Goal: Task Accomplishment & Management: Use online tool/utility

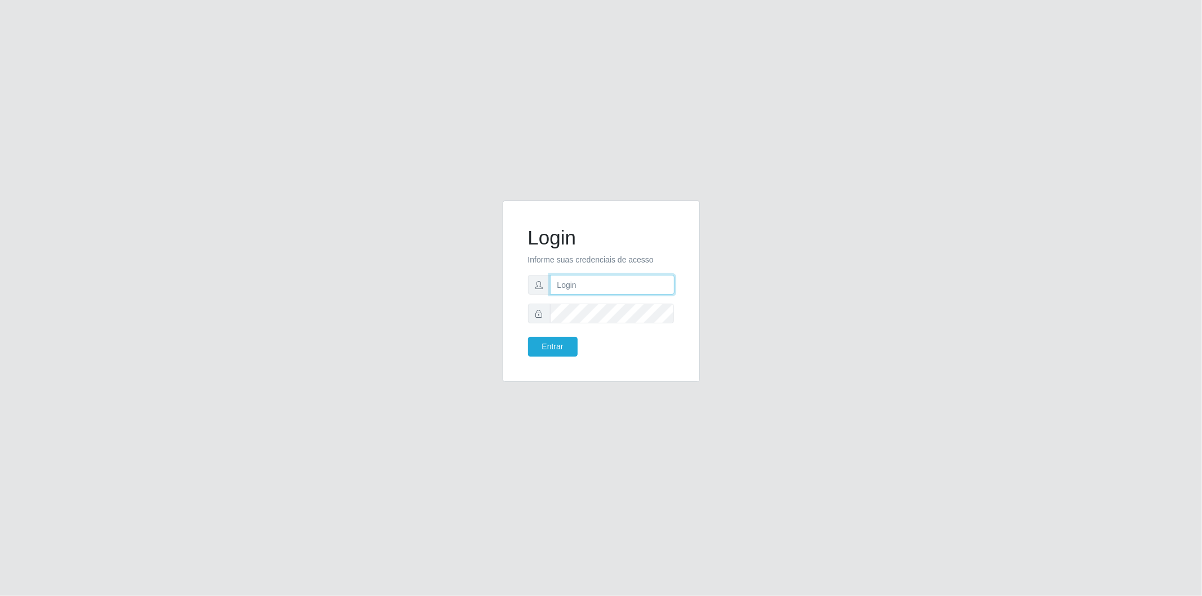
click at [595, 283] on input "text" at bounding box center [612, 285] width 125 height 20
type input "[EMAIL_ADDRESS][PERSON_NAME][DOMAIN_NAME]"
click at [561, 353] on button "Entrar" at bounding box center [553, 347] width 50 height 20
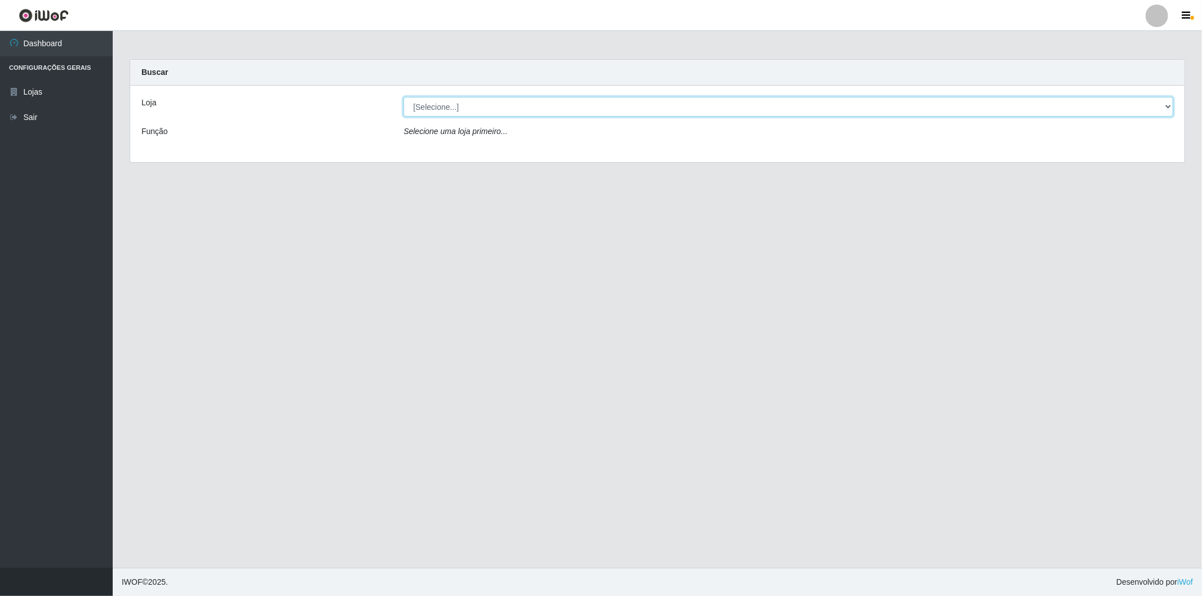
click at [476, 107] on select "[Selecione...] BomQueSó Agreste - Loja 2" at bounding box center [788, 107] width 770 height 20
select select "214"
click at [403, 97] on select "[Selecione...] BomQueSó Agreste - Loja 2" at bounding box center [788, 107] width 770 height 20
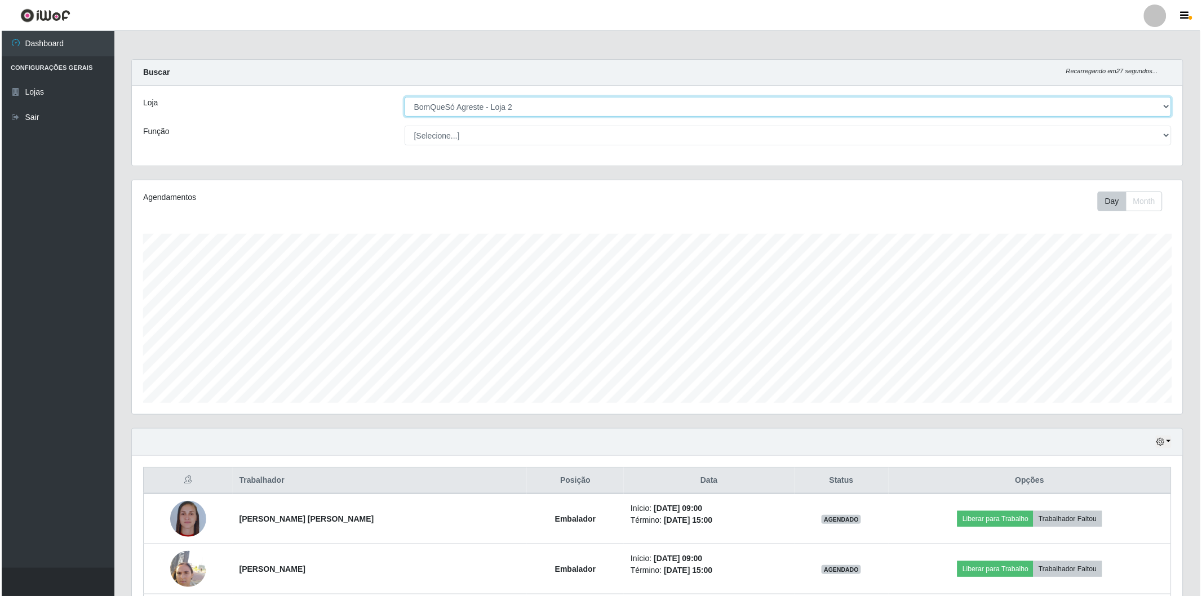
scroll to position [125, 0]
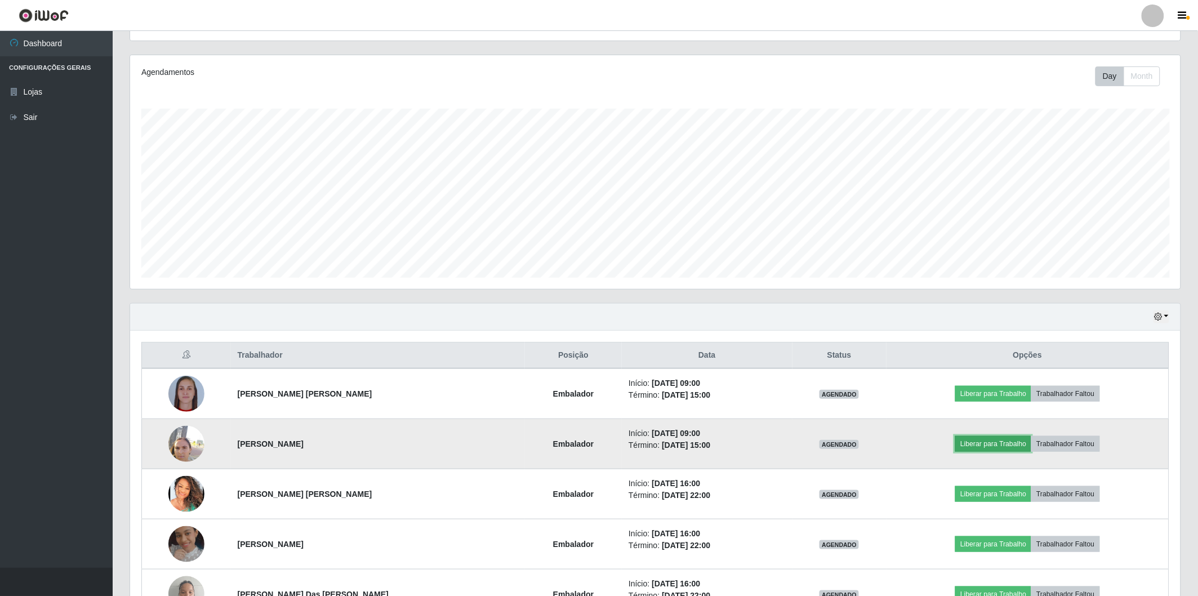
click at [989, 450] on button "Liberar para Trabalho" at bounding box center [994, 444] width 76 height 16
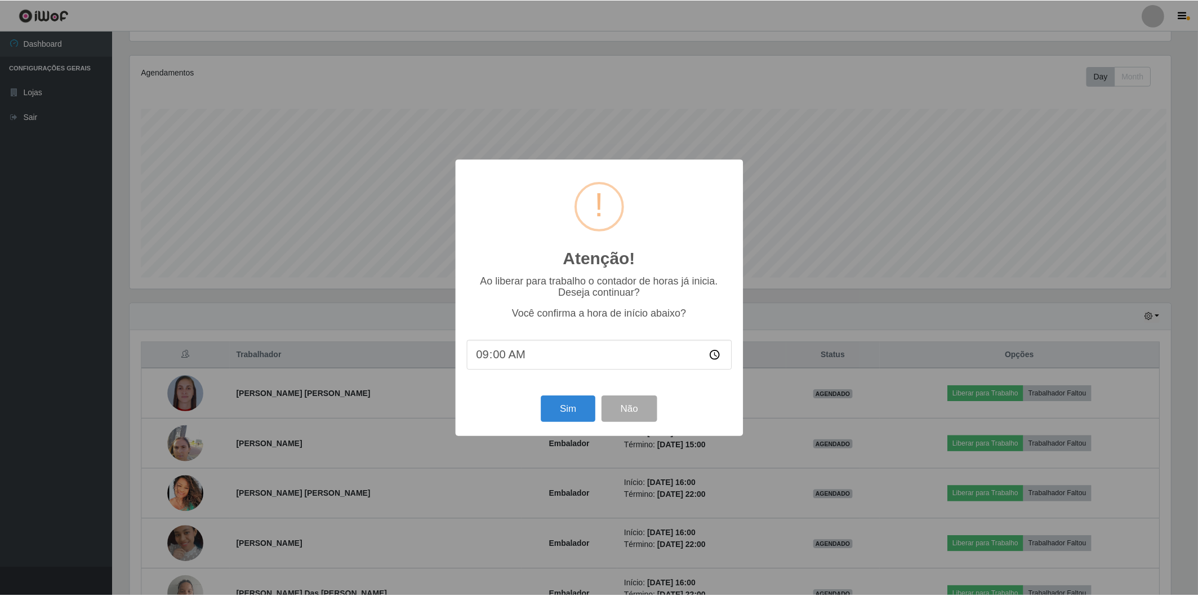
scroll to position [233, 1044]
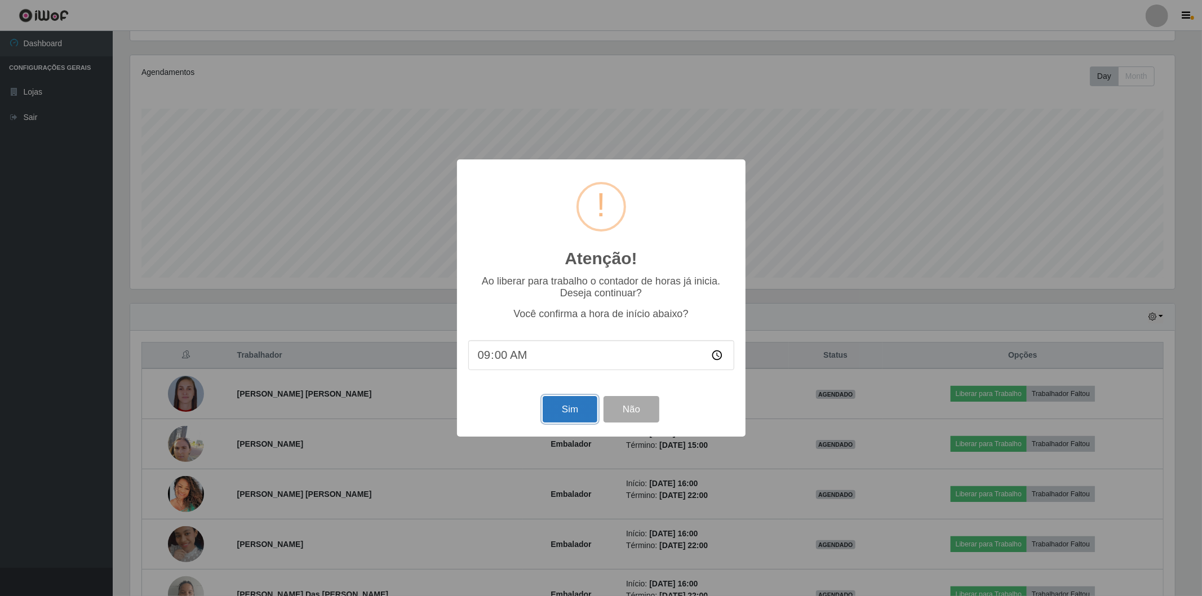
click at [571, 408] on button "Sim" at bounding box center [570, 409] width 55 height 26
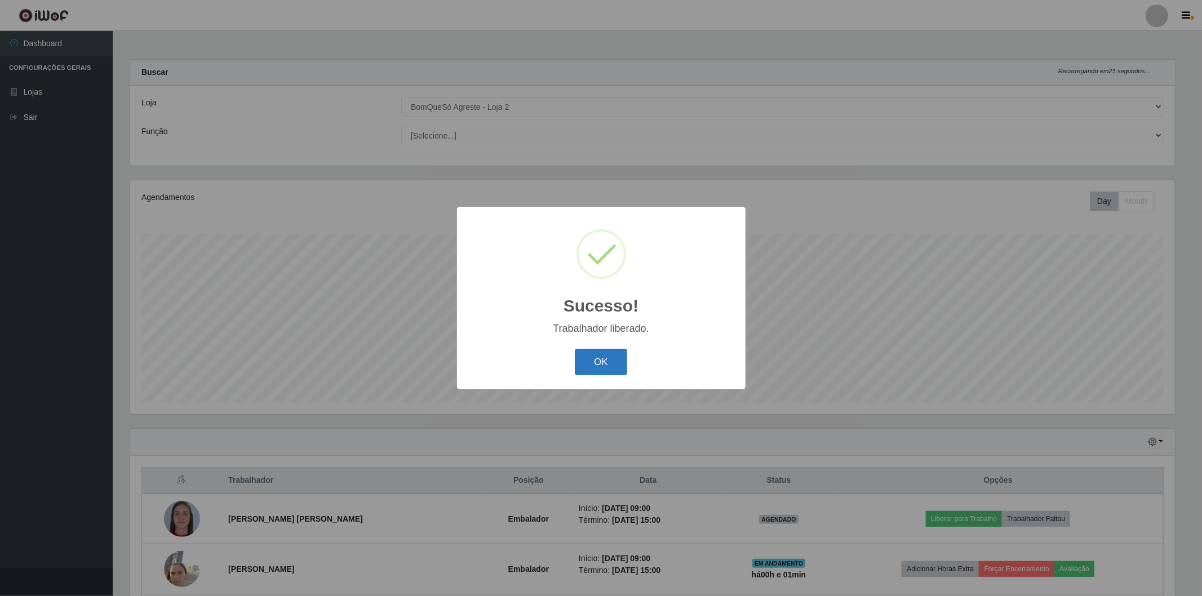
click at [609, 365] on button "OK" at bounding box center [601, 362] width 52 height 26
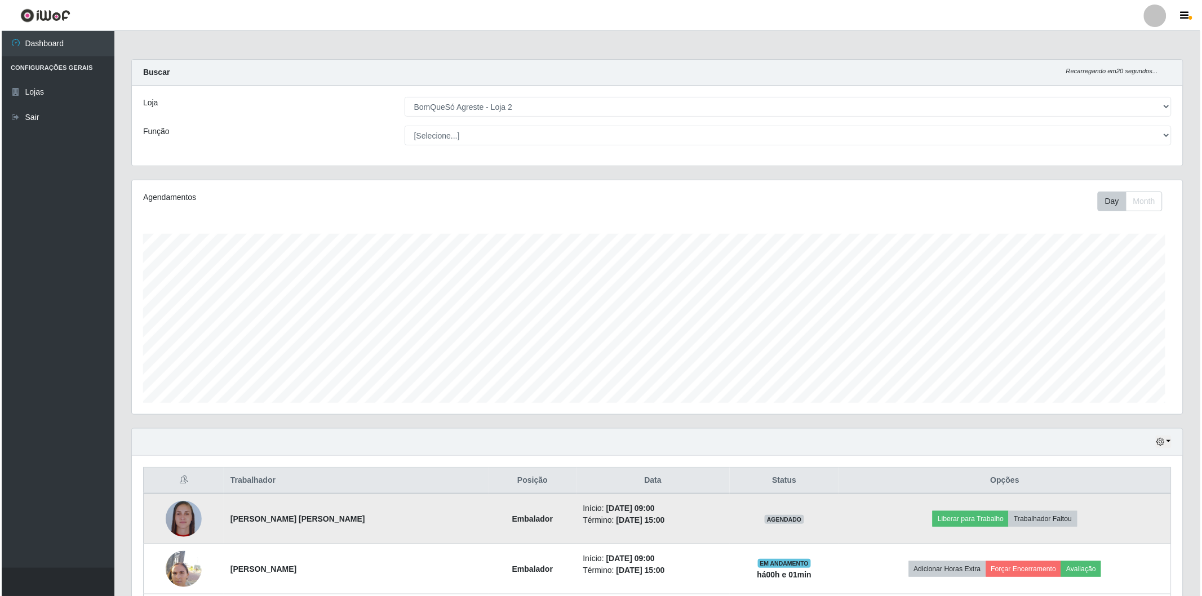
scroll to position [233, 1051]
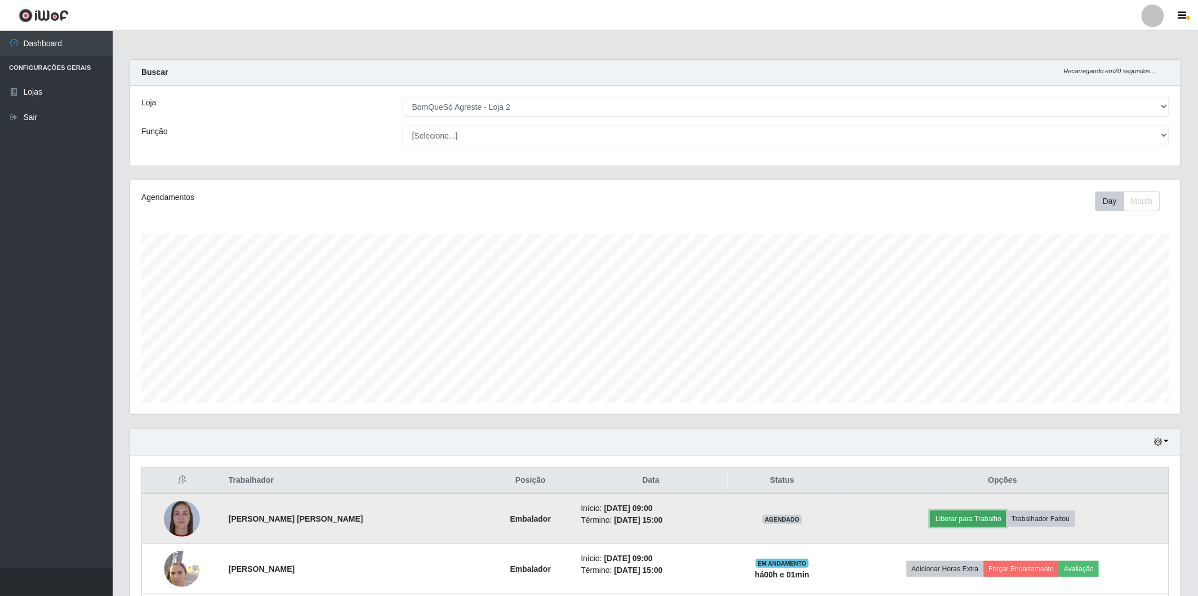
drag, startPoint x: 984, startPoint y: 522, endPoint x: 978, endPoint y: 523, distance: 6.8
click at [978, 523] on button "Liberar para Trabalho" at bounding box center [969, 519] width 76 height 16
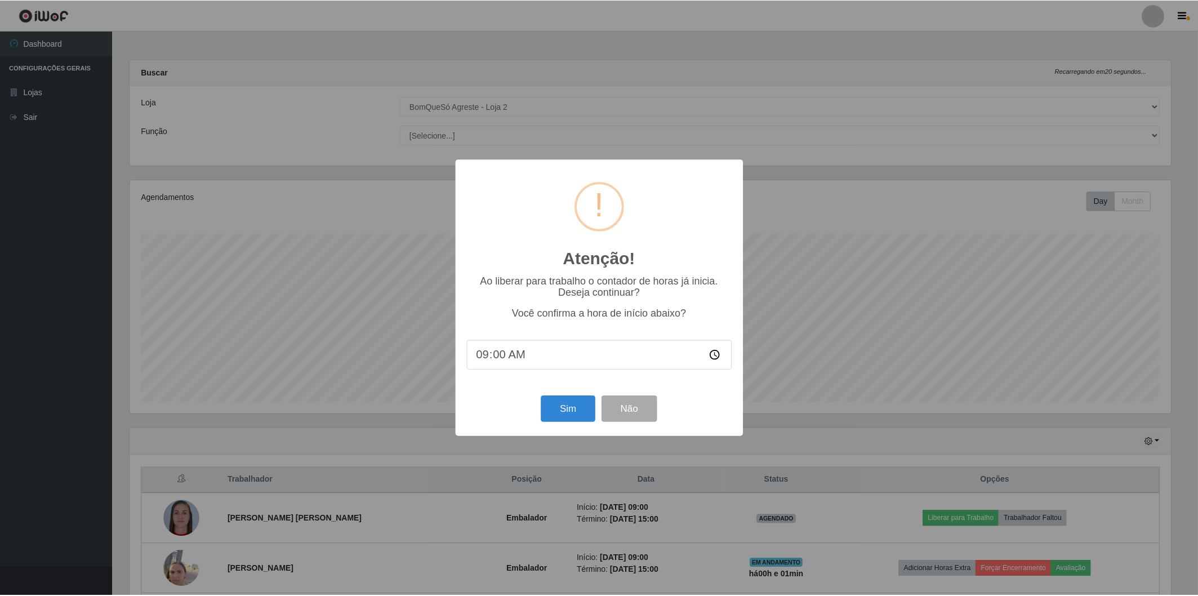
scroll to position [233, 1044]
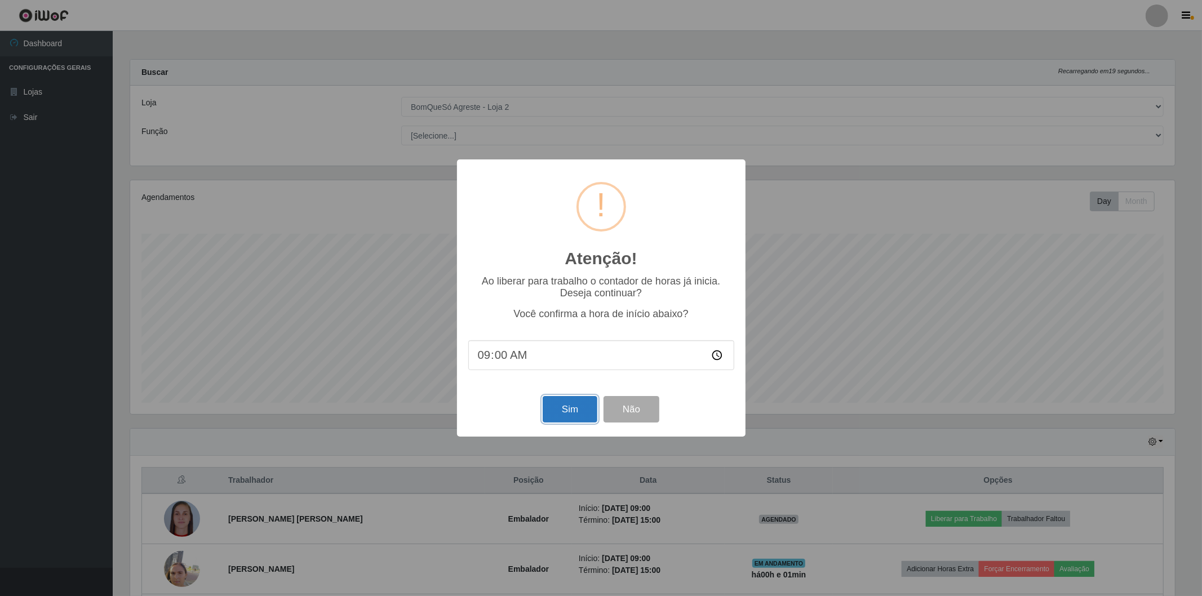
click at [584, 402] on button "Sim" at bounding box center [570, 409] width 55 height 26
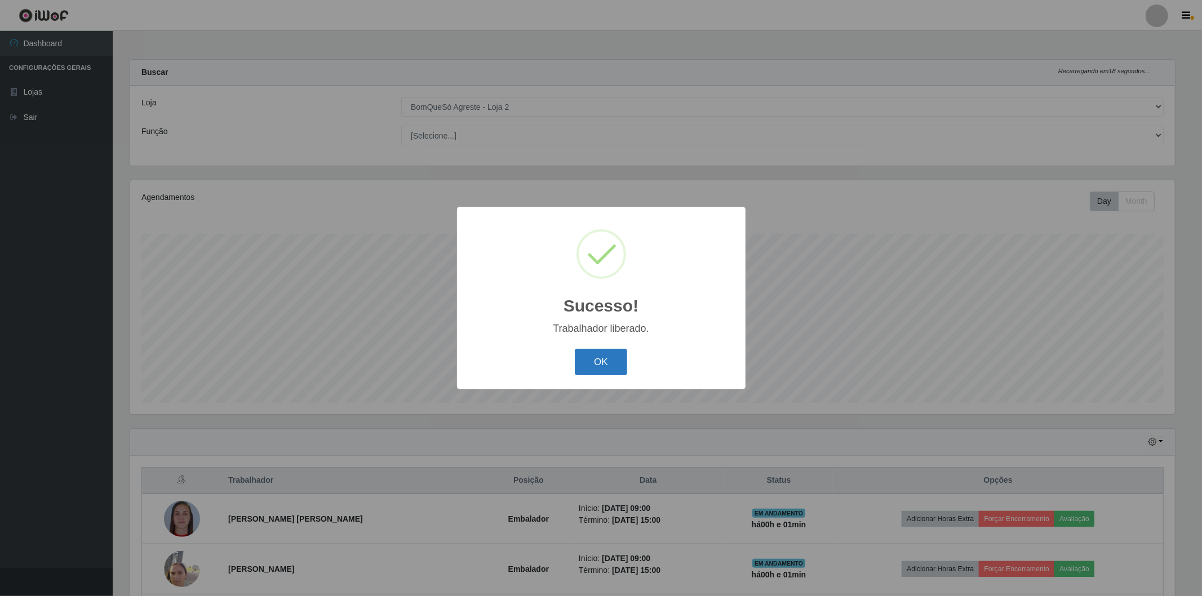
drag, startPoint x: 629, startPoint y: 359, endPoint x: 621, endPoint y: 367, distance: 10.8
click at [628, 359] on div "OK Cancel" at bounding box center [601, 362] width 266 height 32
click at [618, 372] on button "OK" at bounding box center [601, 362] width 52 height 26
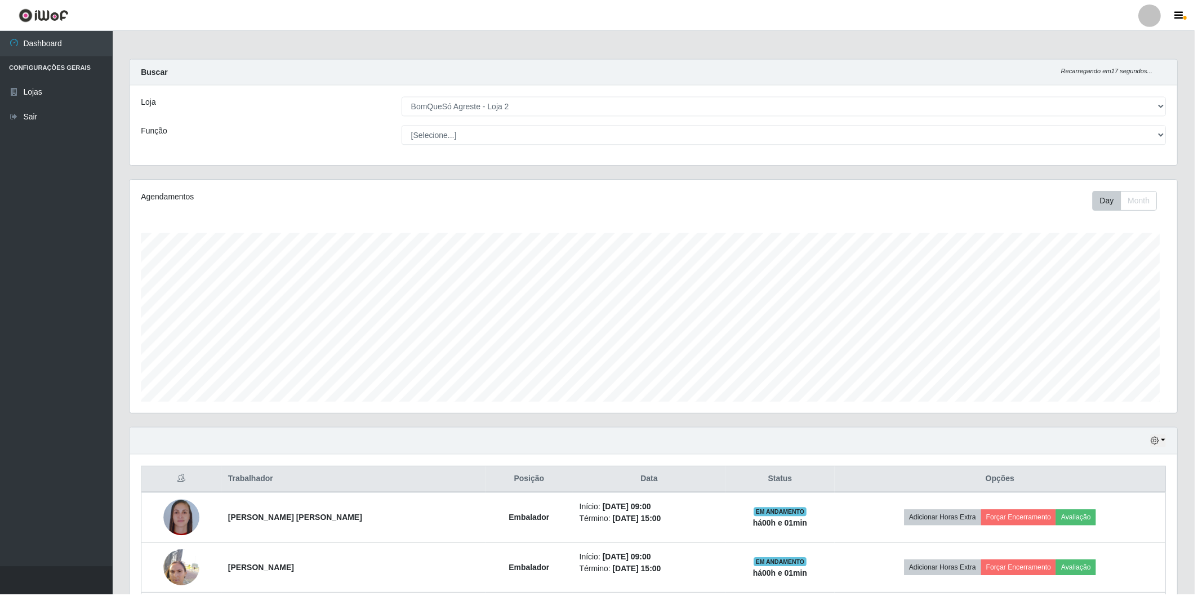
scroll to position [233, 1051]
